Goal: Information Seeking & Learning: Learn about a topic

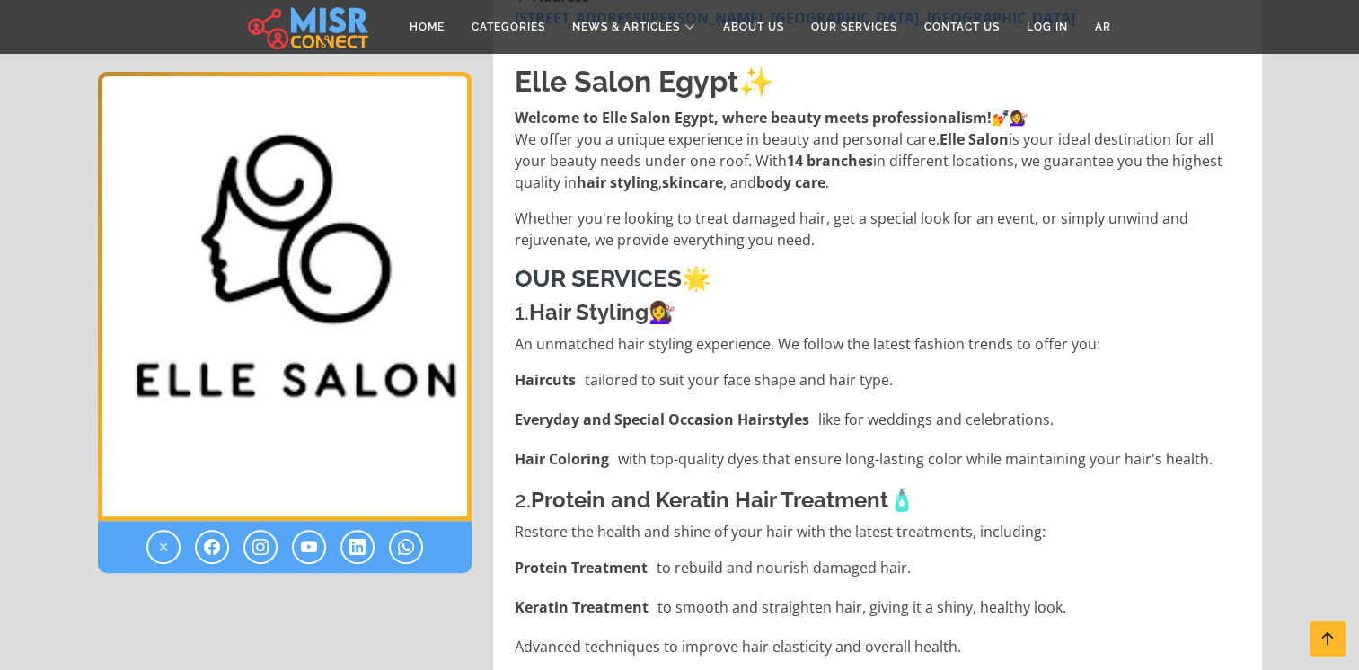
scroll to position [411, 0]
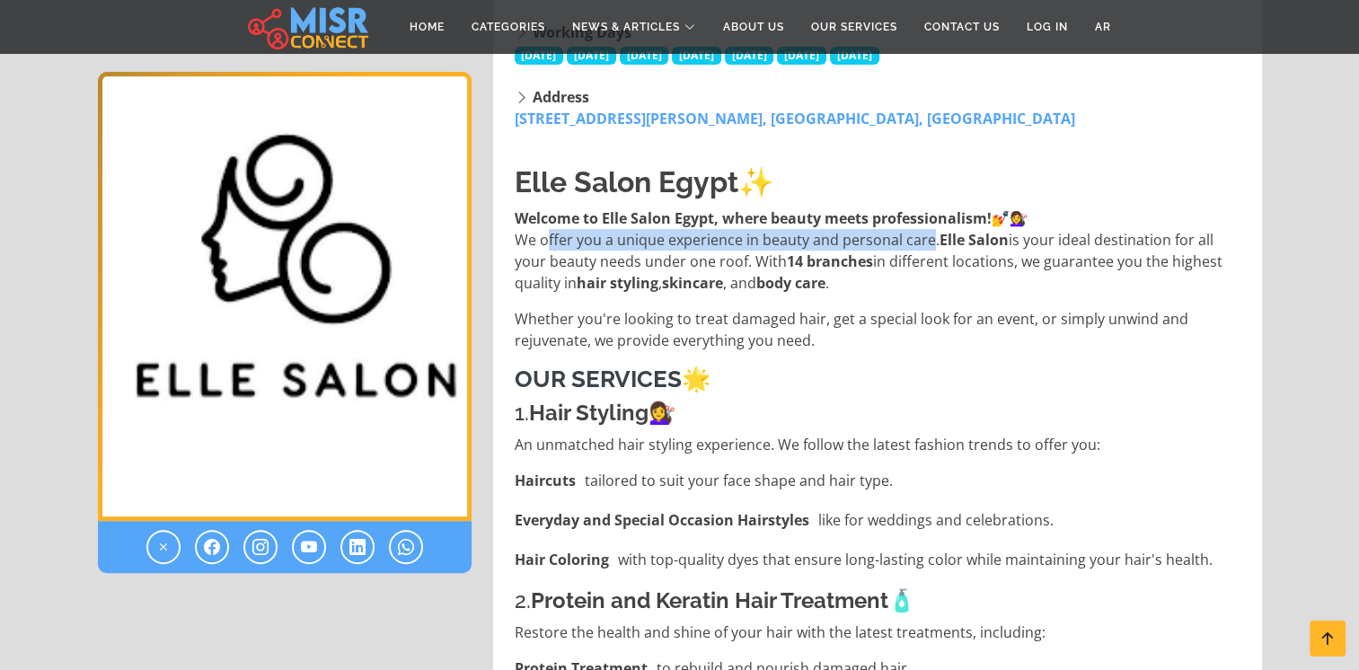
drag, startPoint x: 544, startPoint y: 239, endPoint x: 929, endPoint y: 232, distance: 384.4
click at [929, 232] on p "Welcome to Elle Salon Egypt, where beauty meets professionalism! 💅💇‍♀️ We offer…" at bounding box center [879, 250] width 729 height 86
copy p "ffer you a unique experience in beauty and personal care"
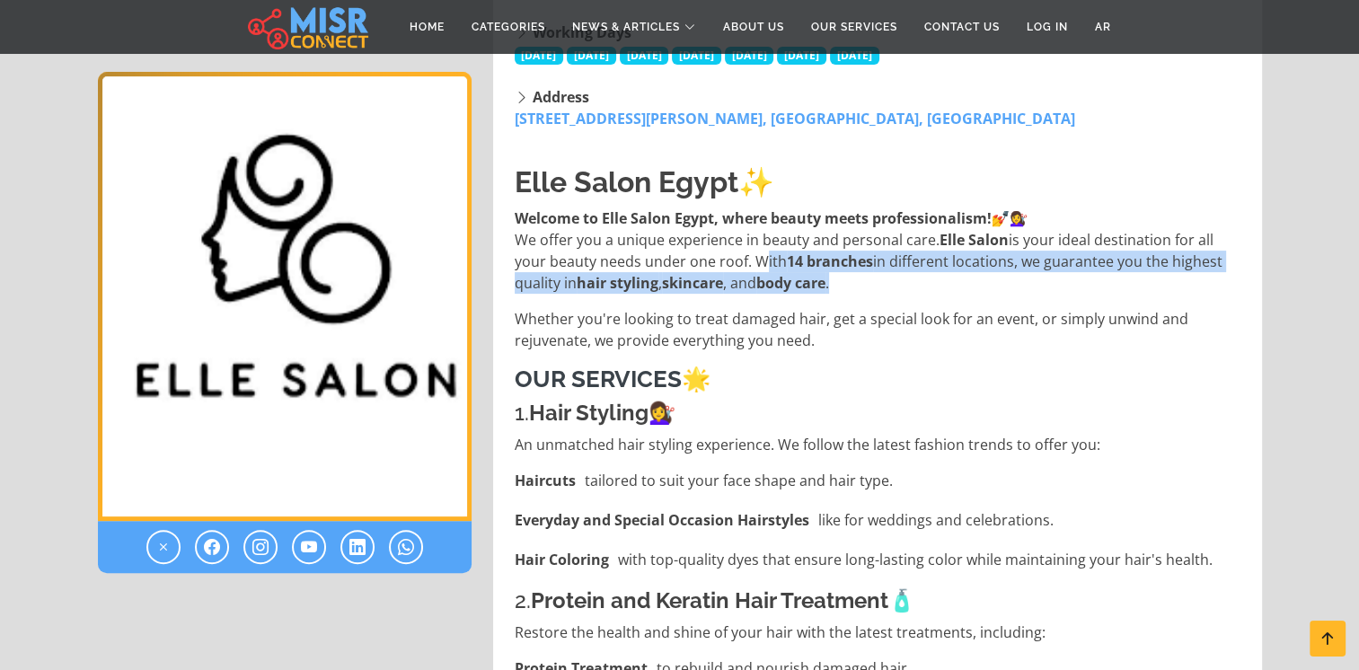
drag, startPoint x: 753, startPoint y: 260, endPoint x: 851, endPoint y: 271, distance: 99.4
click at [851, 271] on p "Welcome to Elle Salon Egypt, where beauty meets professionalism! 💅💇‍♀️ We offer…" at bounding box center [879, 250] width 729 height 86
copy p "With 14 branches in different locations, we guarantee you the highest quality i…"
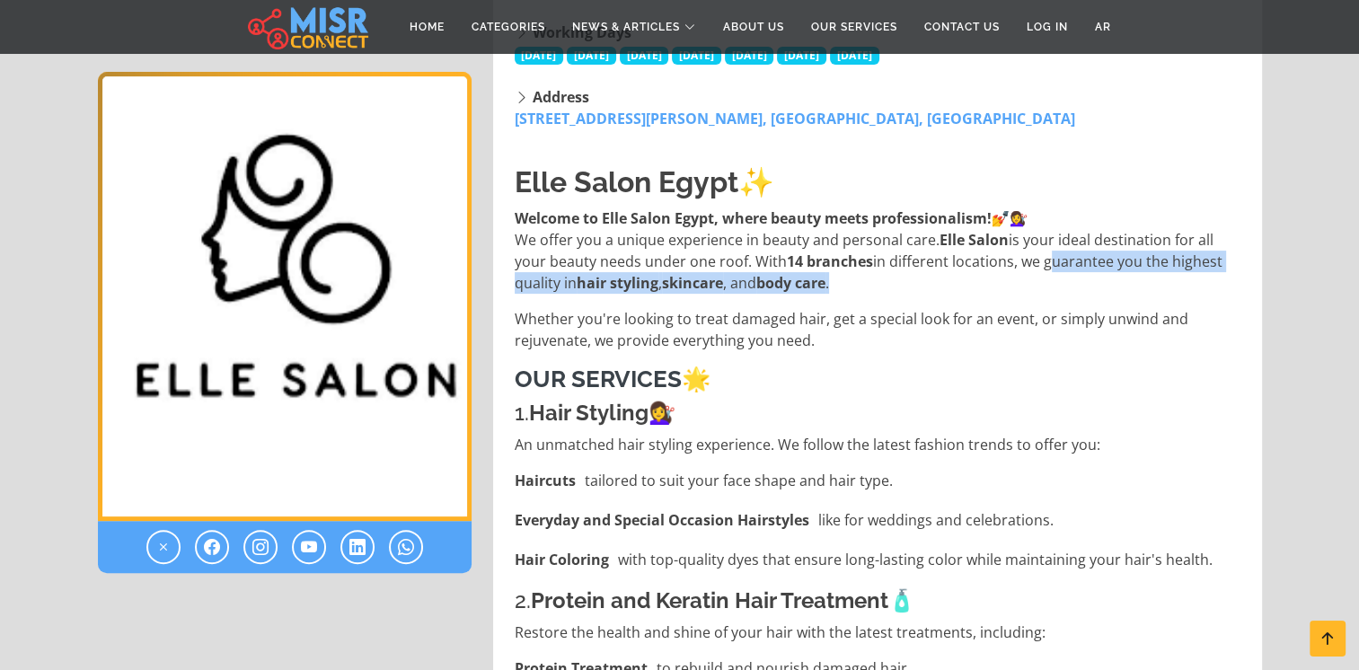
drag, startPoint x: 1044, startPoint y: 262, endPoint x: 1086, endPoint y: 279, distance: 45.5
click at [1086, 279] on p "Welcome to Elle Salon Egypt, where beauty meets professionalism! 💅💇‍♀️ We offer…" at bounding box center [879, 250] width 729 height 86
copy p "guarantee you the highest quality in hair styling , skincare , and body care ."
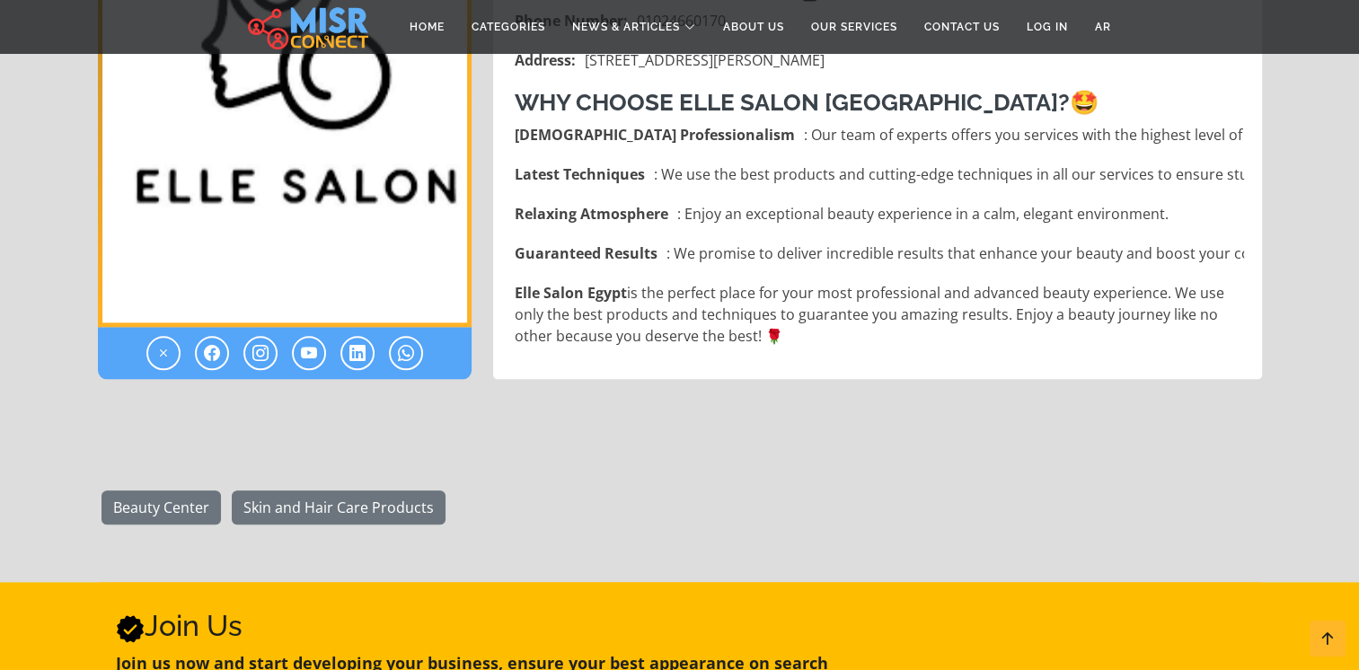
scroll to position [1994, 0]
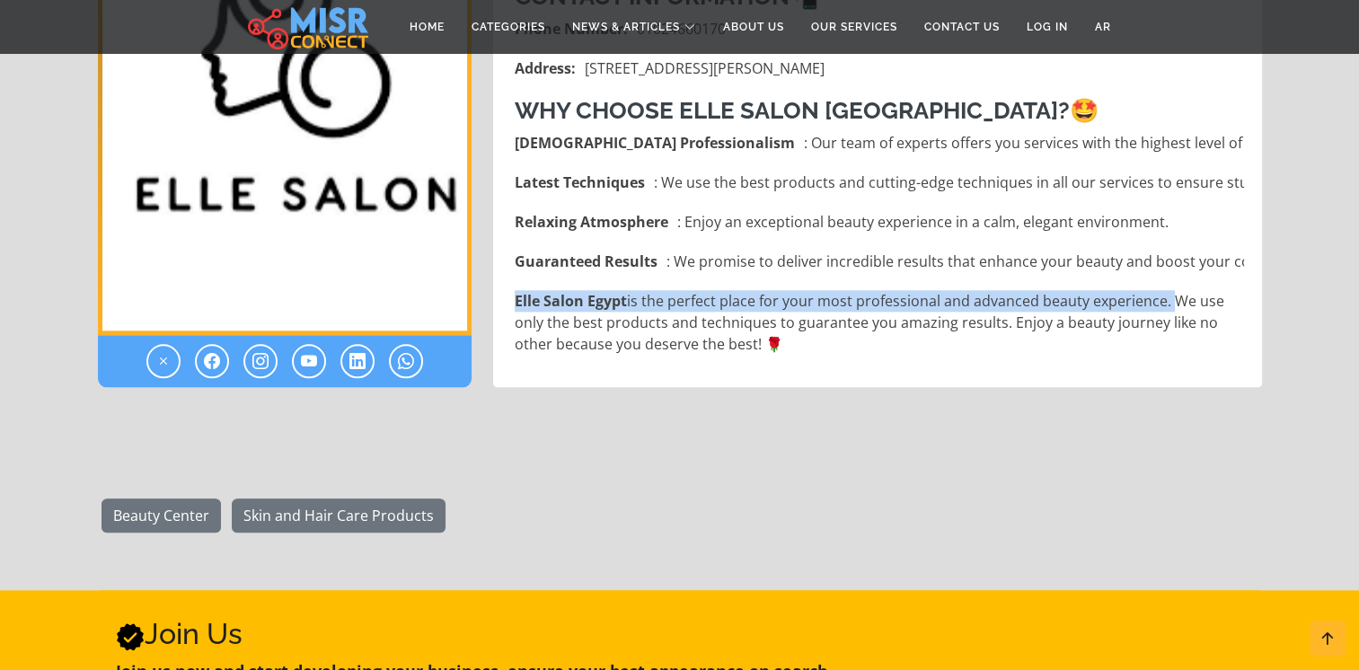
drag, startPoint x: 510, startPoint y: 299, endPoint x: 1167, endPoint y: 304, distance: 657.4
click at [1167, 304] on p "Elle Salon Egypt is the perfect place for your most professional and advanced b…" at bounding box center [879, 322] width 729 height 65
click at [532, 307] on strong "Elle Salon Egypt" at bounding box center [571, 301] width 112 height 20
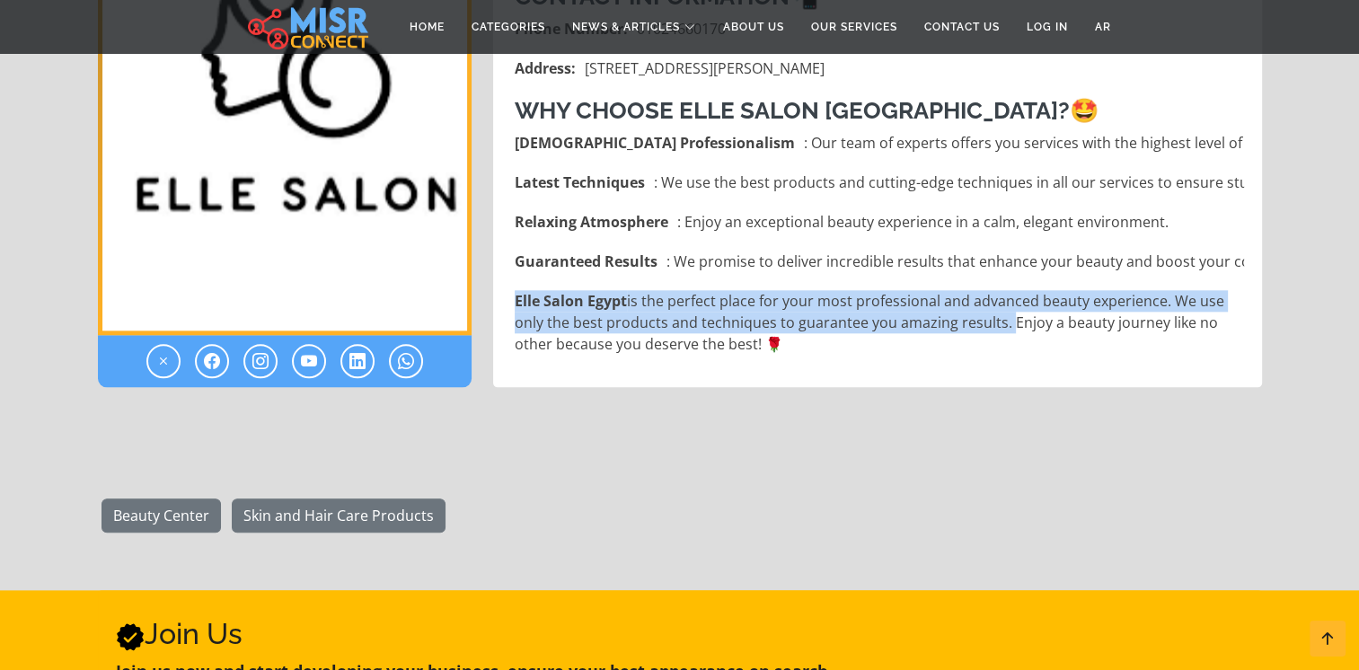
drag, startPoint x: 515, startPoint y: 302, endPoint x: 1002, endPoint y: 322, distance: 488.1
click at [1002, 322] on p "Elle Salon Egypt is the perfect place for your most professional and advanced b…" at bounding box center [879, 322] width 729 height 65
copy p "Elle Salon Egypt is the perfect place for your most professional and advanced b…"
